Goal: Transaction & Acquisition: Purchase product/service

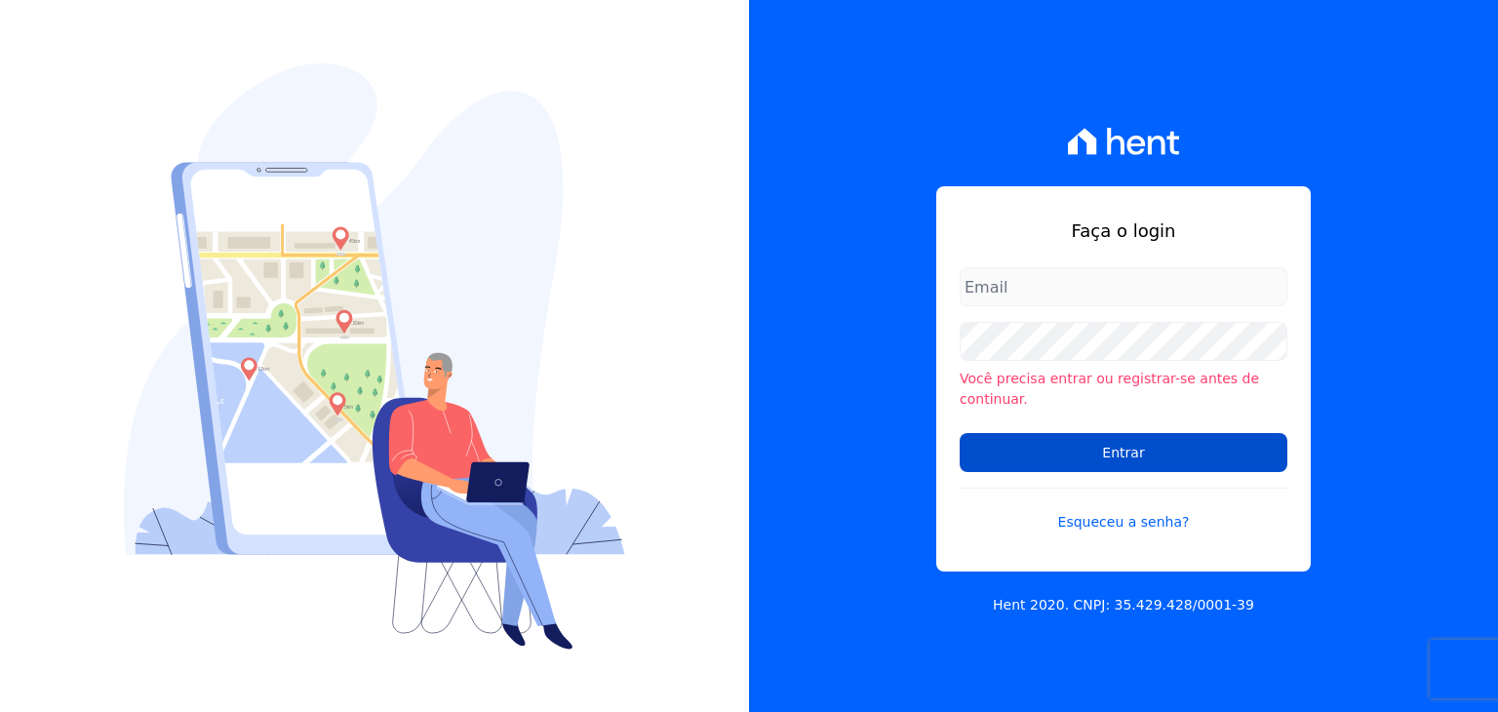
type input "henrique.campos@priori.com.vc"
click at [1233, 451] on input "Entrar" at bounding box center [1124, 452] width 328 height 39
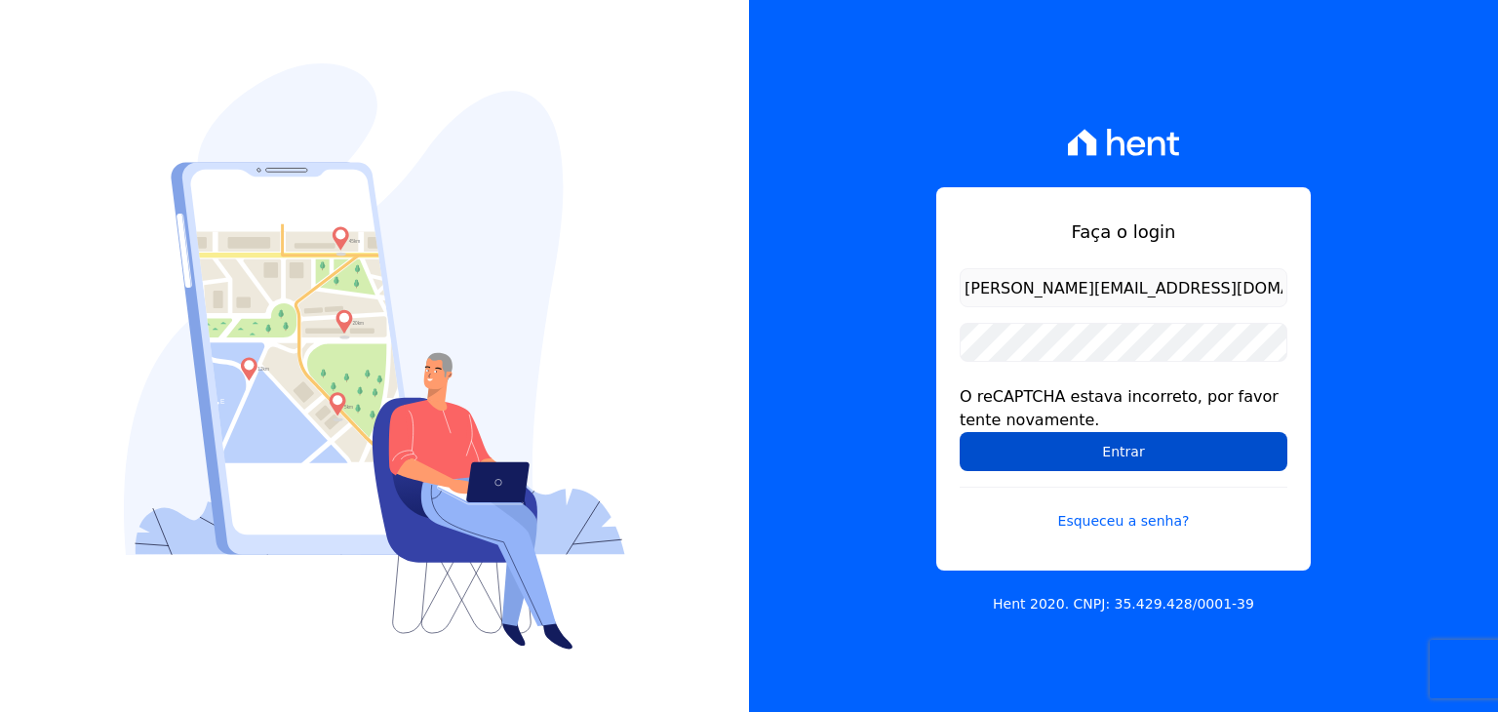
click at [1082, 450] on input "Entrar" at bounding box center [1124, 451] width 328 height 39
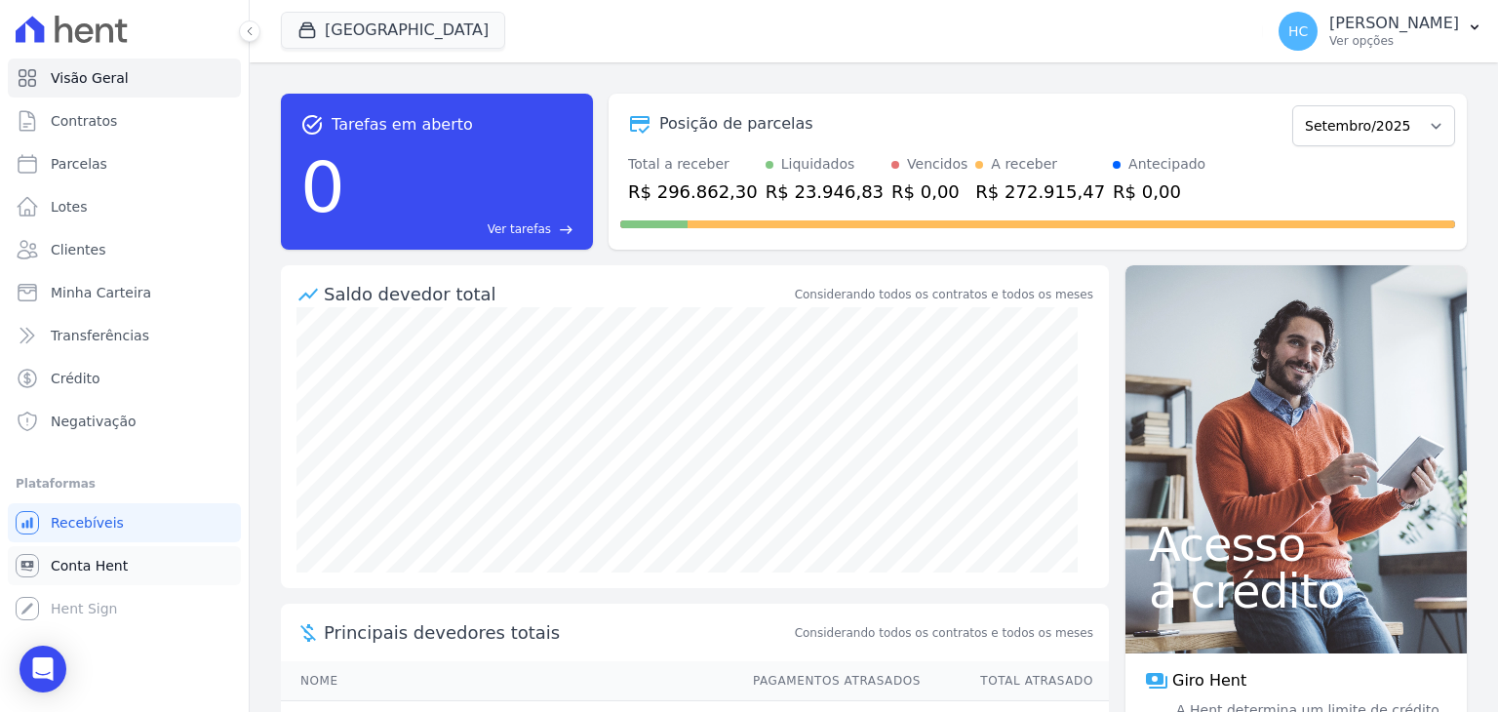
click at [99, 578] on link "Conta Hent" at bounding box center [124, 565] width 233 height 39
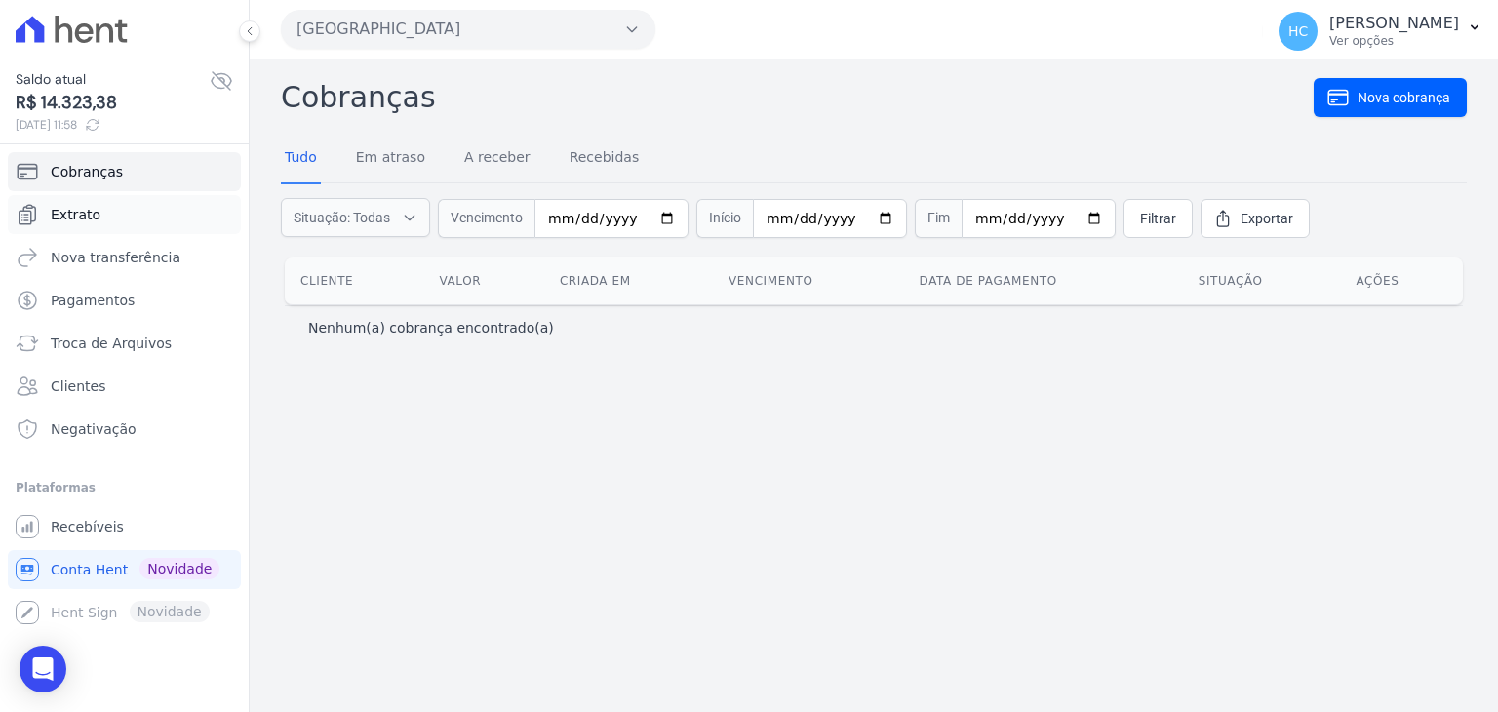
click at [76, 226] on link "Extrato" at bounding box center [124, 214] width 233 height 39
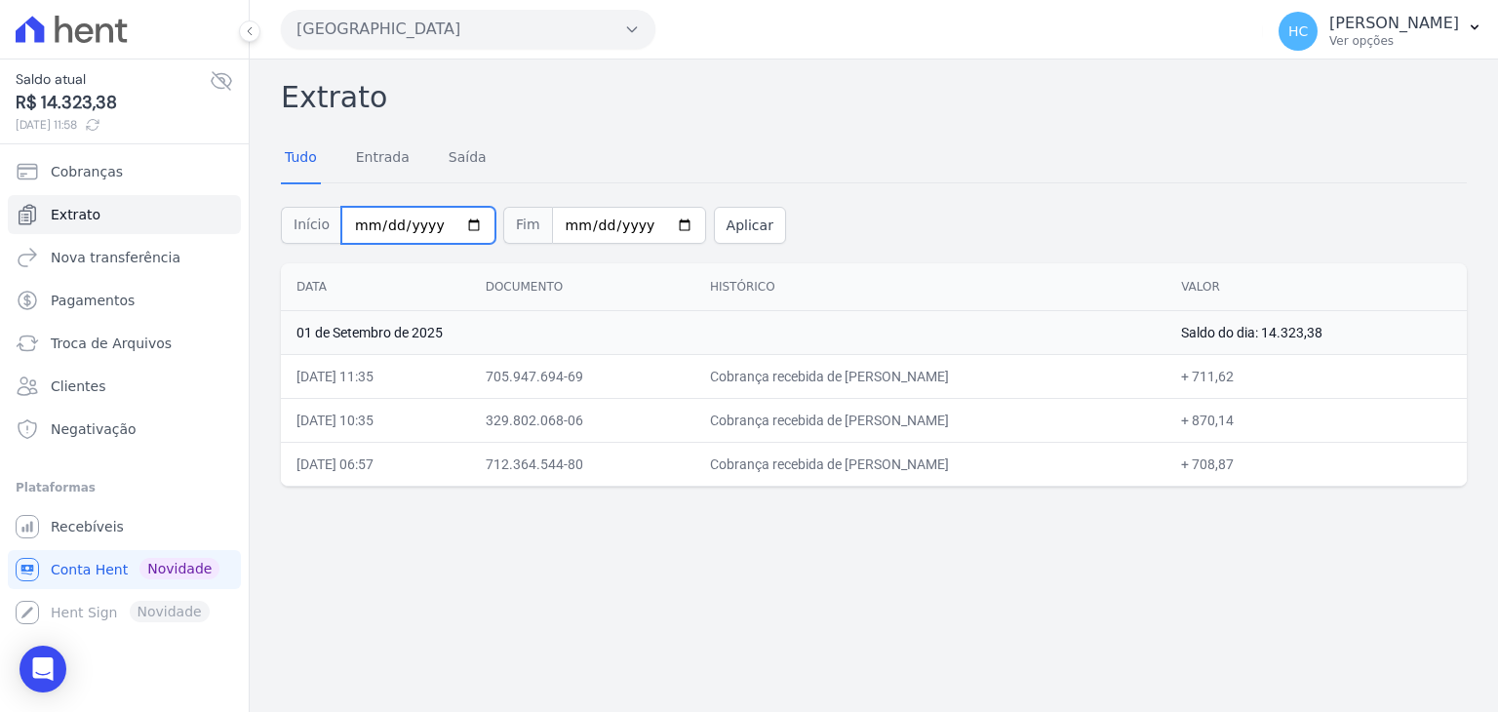
click at [449, 221] on input "[DATE]" at bounding box center [418, 225] width 154 height 37
click at [455, 222] on input "[DATE]" at bounding box center [418, 225] width 154 height 37
type input "[DATE]"
click at [733, 232] on button "Aplicar" at bounding box center [750, 225] width 72 height 37
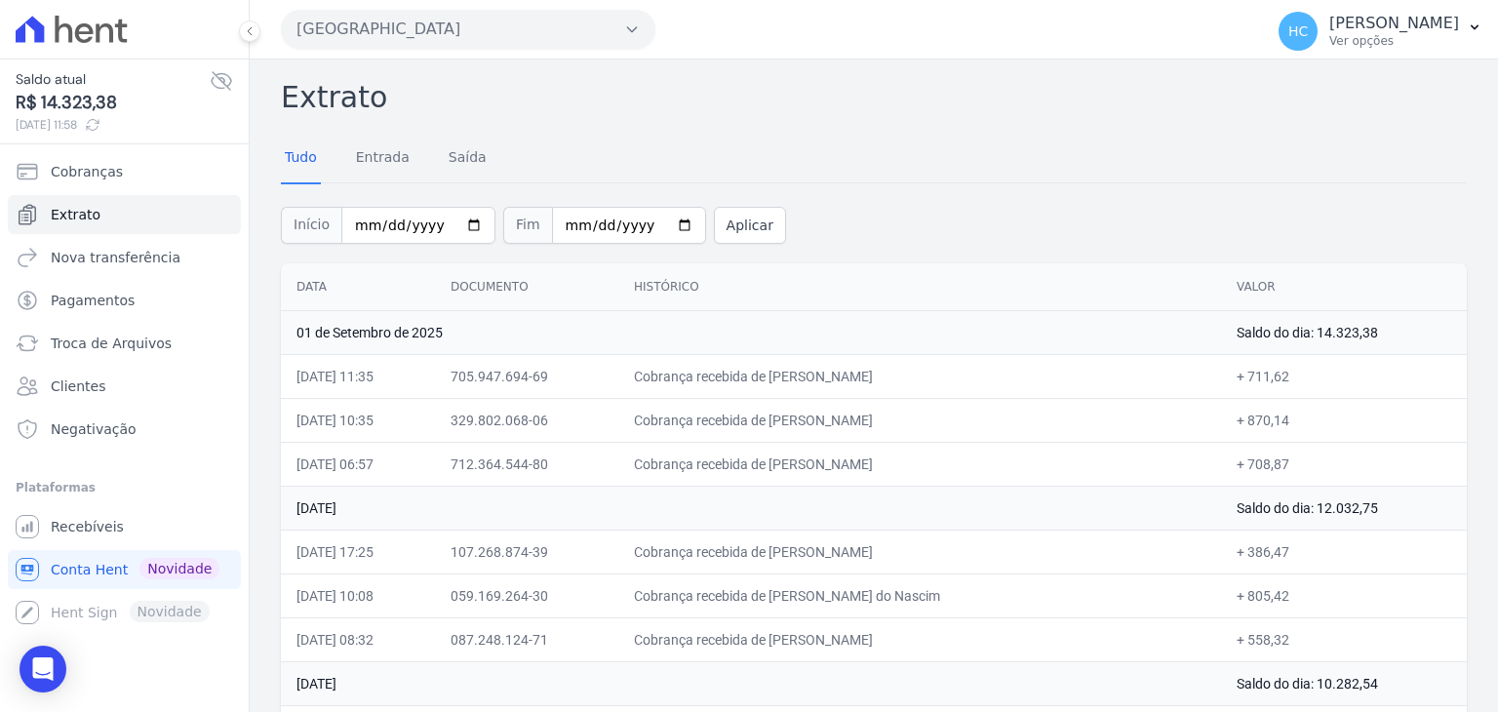
click at [926, 173] on div "Tudo Entrada Saída" at bounding box center [874, 159] width 1186 height 48
click at [36, 99] on span "R$ 14.323,38" at bounding box center [113, 103] width 194 height 26
drag, startPoint x: 116, startPoint y: 101, endPoint x: 41, endPoint y: 106, distance: 75.3
click at [41, 106] on span "R$ 14.323,38" at bounding box center [113, 103] width 194 height 26
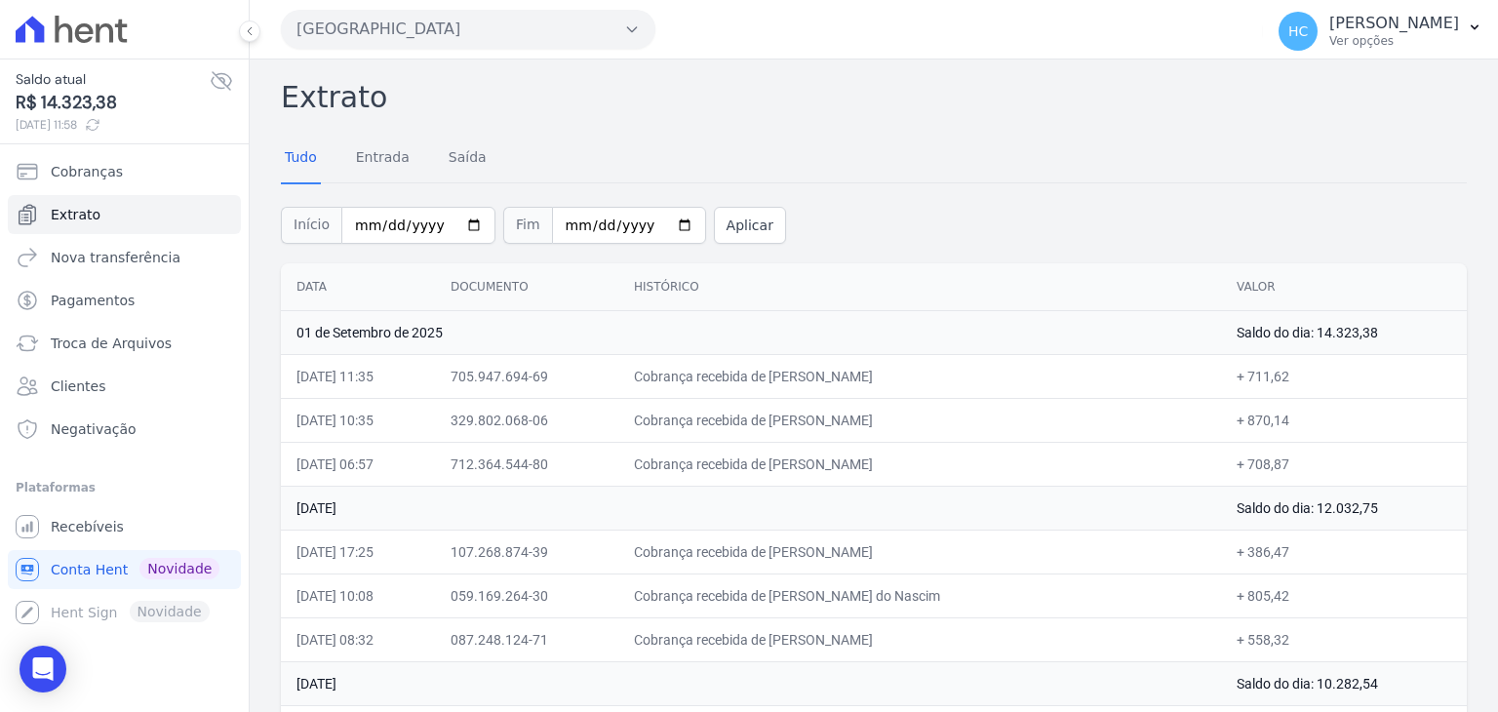
click at [417, 160] on div "Tudo Entrada Saída" at bounding box center [386, 159] width 210 height 51
click at [554, 117] on h2 "Extrato" at bounding box center [874, 97] width 1186 height 44
click at [160, 258] on span "Nova transferência" at bounding box center [116, 258] width 130 height 20
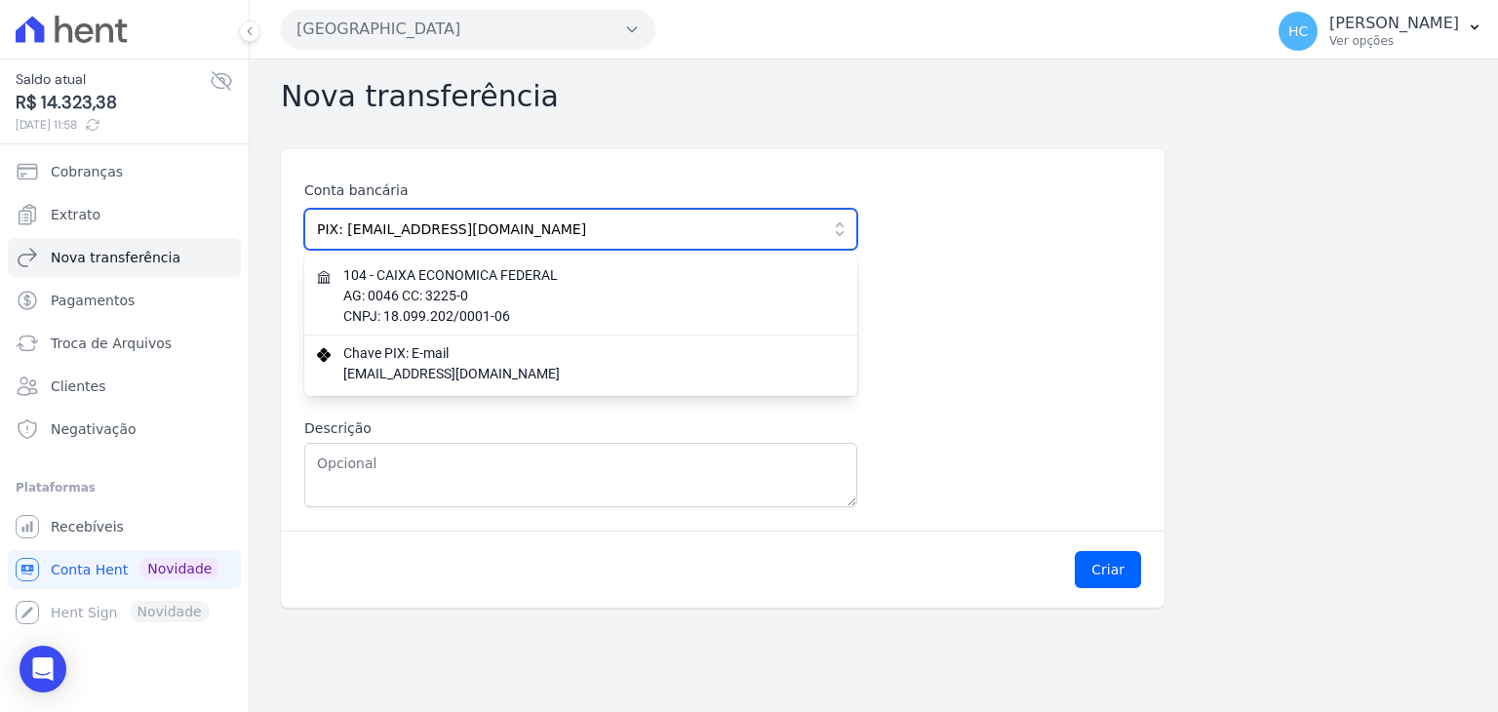
click at [768, 236] on input "PIX: financeiro@priori.com.vc" at bounding box center [580, 229] width 553 height 41
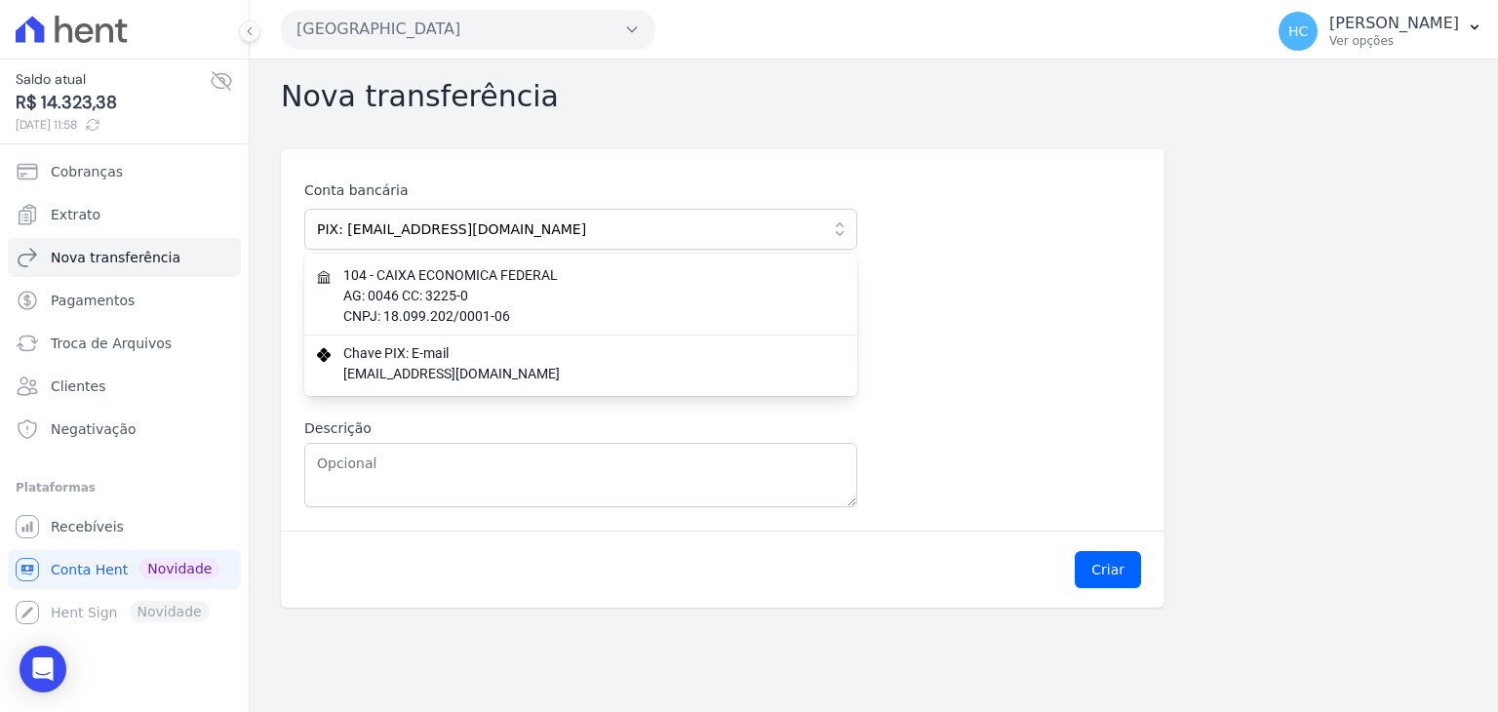
click at [915, 299] on div "Conta bancária PIX: financeiro@priori.com.vc 104 - CAIXA ECONOMICA FEDERAL AG: …" at bounding box center [722, 343] width 837 height 327
click at [996, 333] on div "Conta bancária PIX: financeiro@priori.com.vc 104 - CAIXA ECONOMICA FEDERAL AG: …" at bounding box center [722, 343] width 837 height 327
click at [987, 330] on div "Conta bancária PIX: financeiro@priori.com.vc 104 - CAIXA ECONOMICA FEDERAL AG: …" at bounding box center [722, 343] width 837 height 327
click at [922, 450] on div "Conta bancária PIX: financeiro@priori.com.vc 104 - CAIXA ECONOMICA FEDERAL AG: …" at bounding box center [722, 343] width 837 height 327
click at [1173, 414] on div "Conta bancária PIX: financeiro@priori.com.vc 104 - CAIXA ECONOMICA FEDERAL AG: …" at bounding box center [874, 378] width 1186 height 458
